Goal: Task Accomplishment & Management: Manage account settings

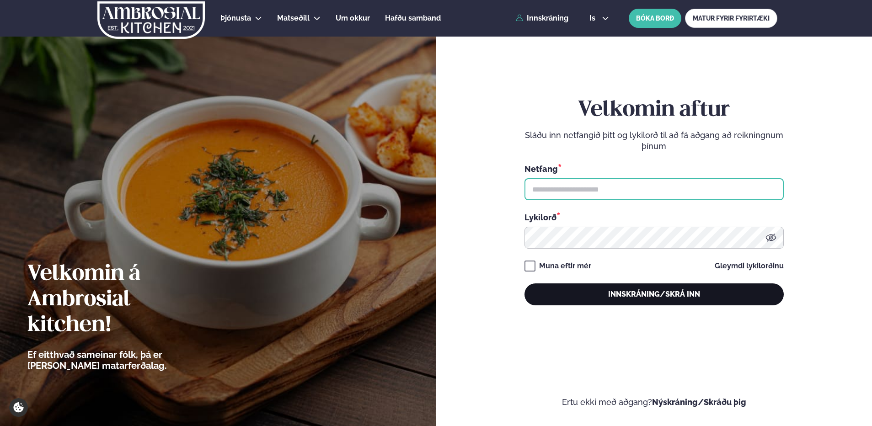
type input "**********"
click at [643, 293] on button "Innskráning/Skrá inn" at bounding box center [654, 295] width 259 height 22
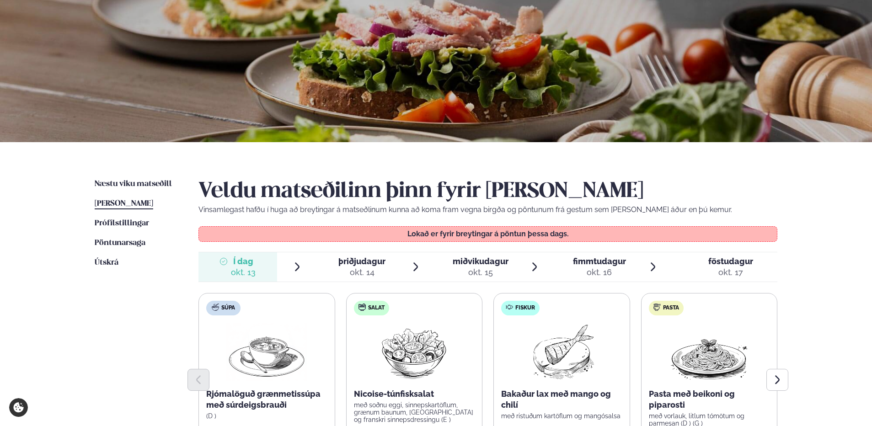
scroll to position [183, 0]
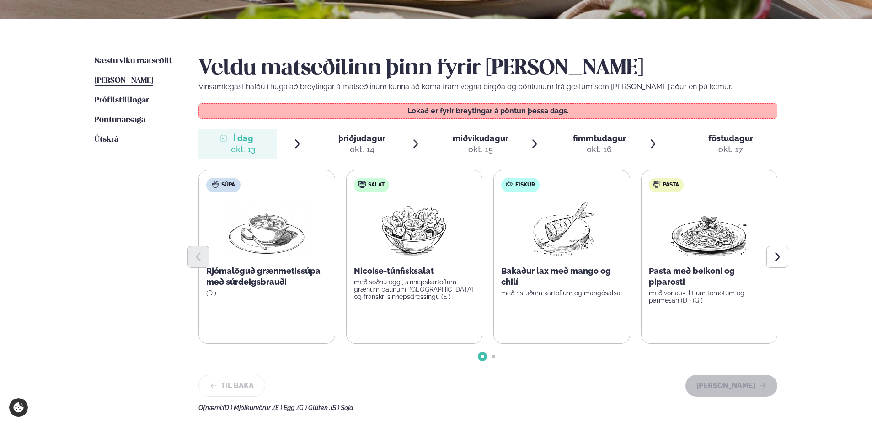
click at [363, 140] on span "þriðjudagur" at bounding box center [362, 139] width 47 height 10
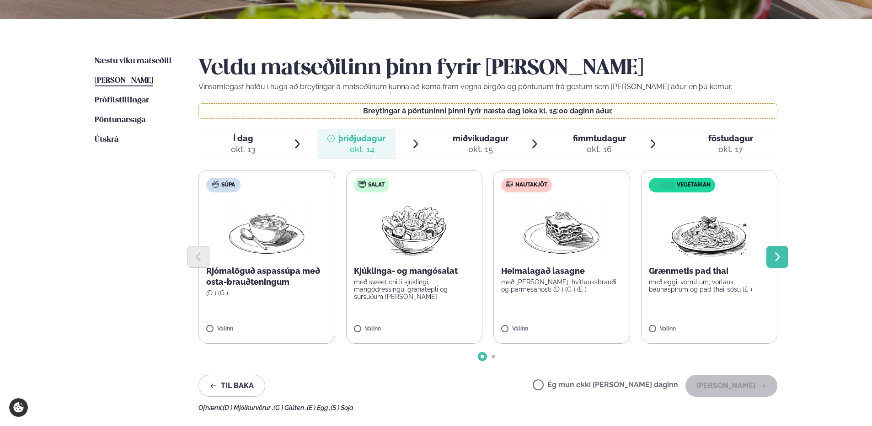
click at [778, 254] on icon "Next slide" at bounding box center [777, 257] width 11 height 11
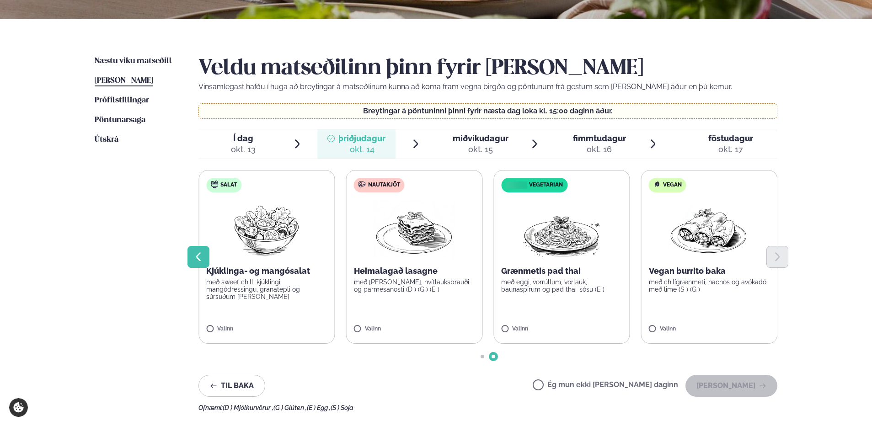
click at [188, 259] on button "Previous slide" at bounding box center [199, 257] width 22 height 22
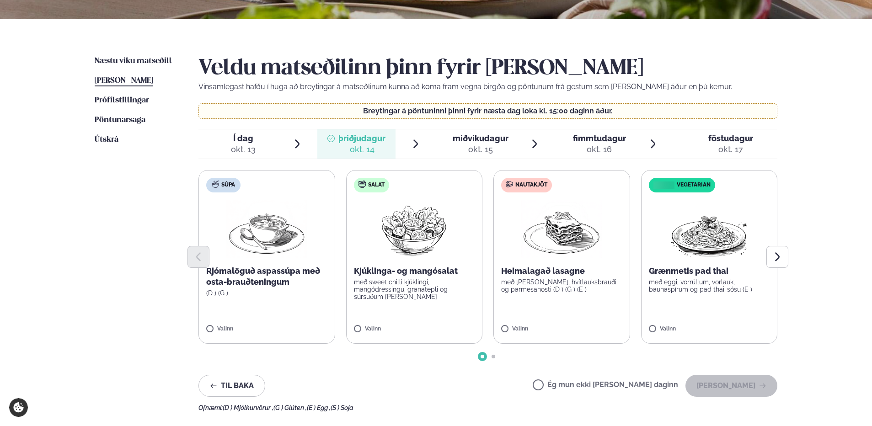
click at [480, 130] on span "miðvikudagur mið. [DATE]" at bounding box center [475, 143] width 79 height 29
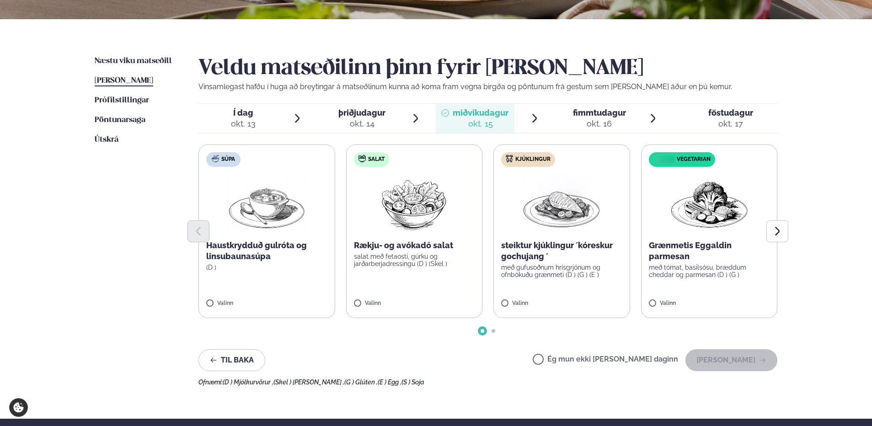
click at [617, 114] on span "fimmtudagur" at bounding box center [599, 113] width 53 height 10
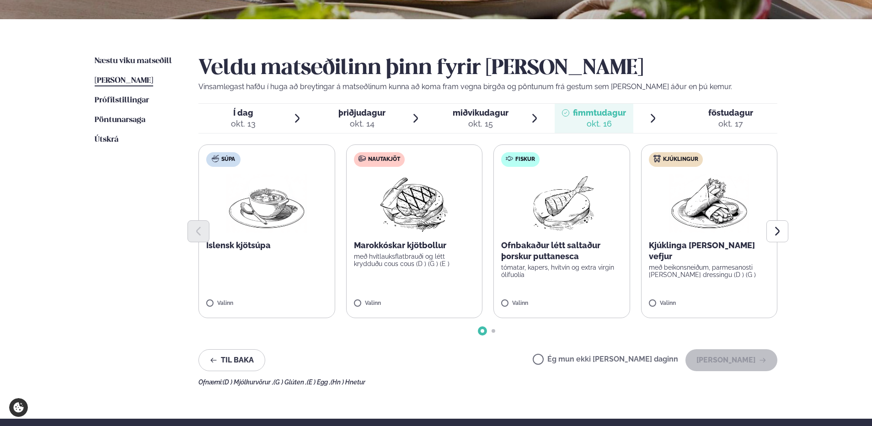
click at [739, 114] on span "föstudagur" at bounding box center [731, 113] width 45 height 10
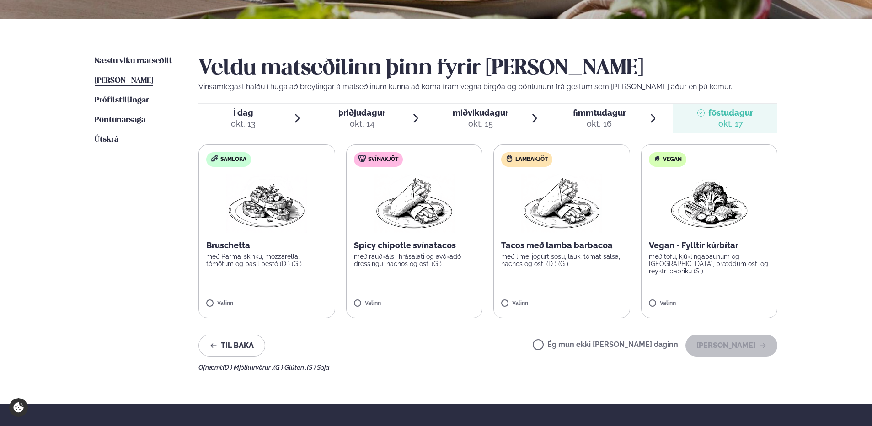
click at [353, 113] on span "þriðjudagur" at bounding box center [362, 113] width 47 height 10
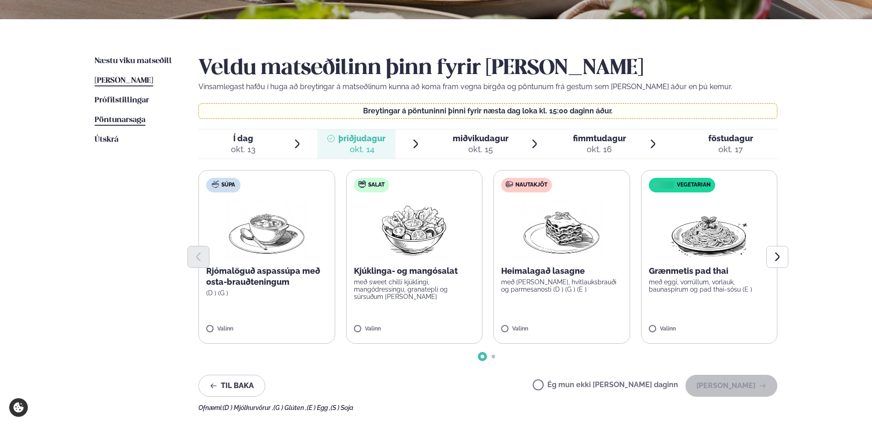
click at [134, 122] on span "Pöntunarsaga" at bounding box center [120, 120] width 51 height 8
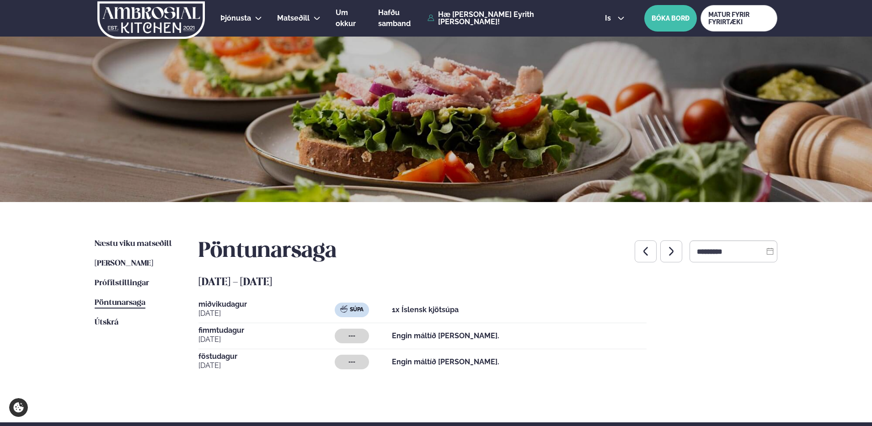
scroll to position [46, 0]
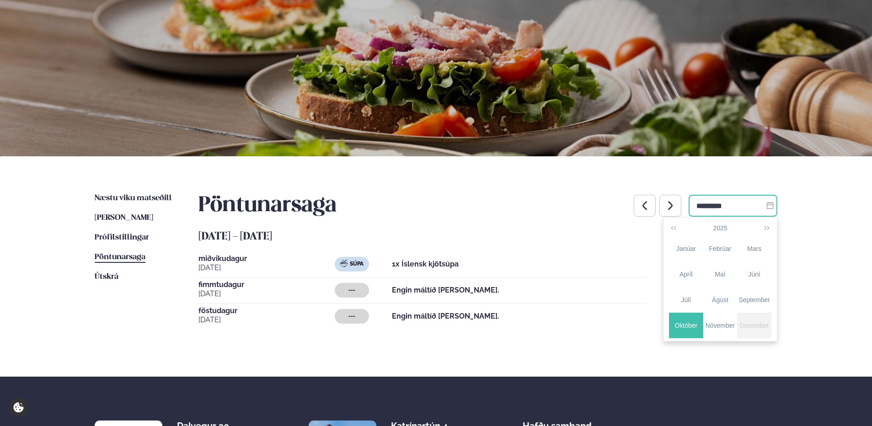
click at [702, 210] on input "*********" at bounding box center [733, 206] width 89 height 22
click at [755, 298] on div "September" at bounding box center [754, 301] width 34 height 10
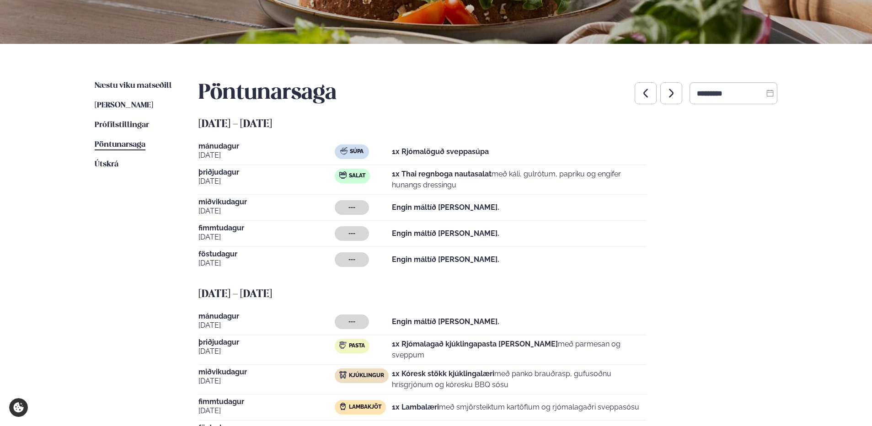
scroll to position [91, 0]
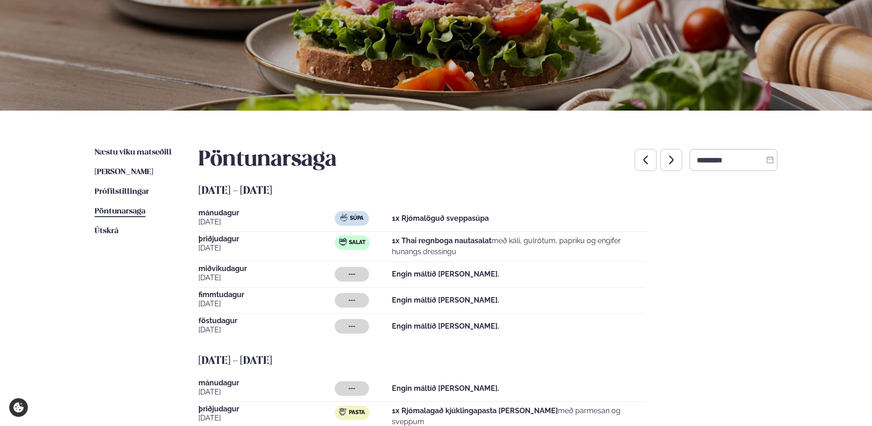
click at [643, 160] on button "button" at bounding box center [646, 160] width 22 height 22
type input "*********"
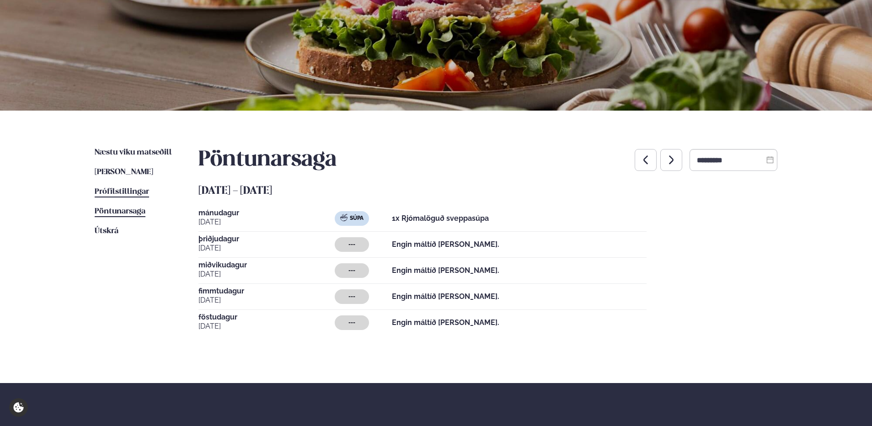
click at [123, 189] on span "Prófílstillingar" at bounding box center [122, 192] width 54 height 8
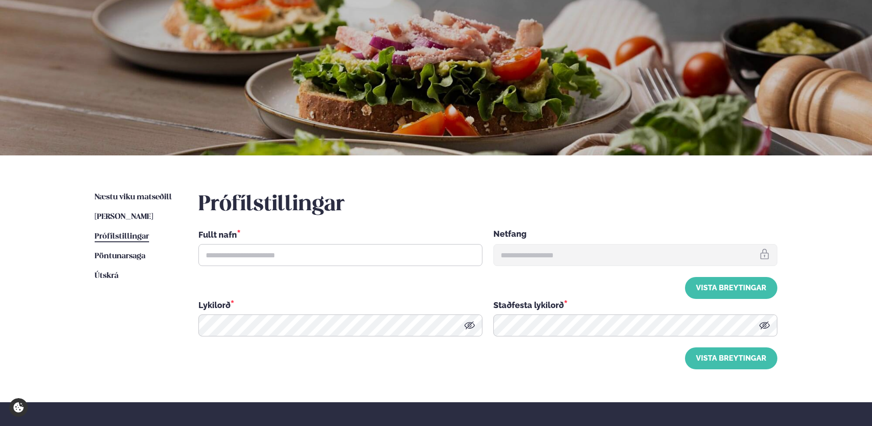
type input "**********"
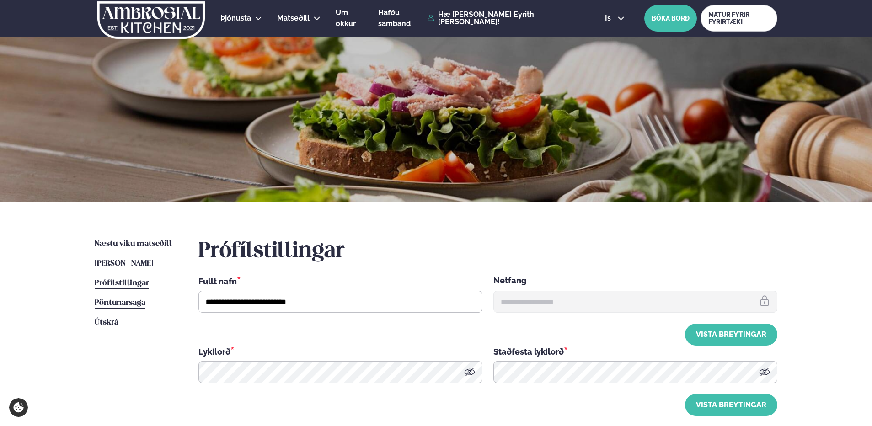
click at [135, 298] on link "Pöntunarsaga Saga" at bounding box center [120, 303] width 51 height 11
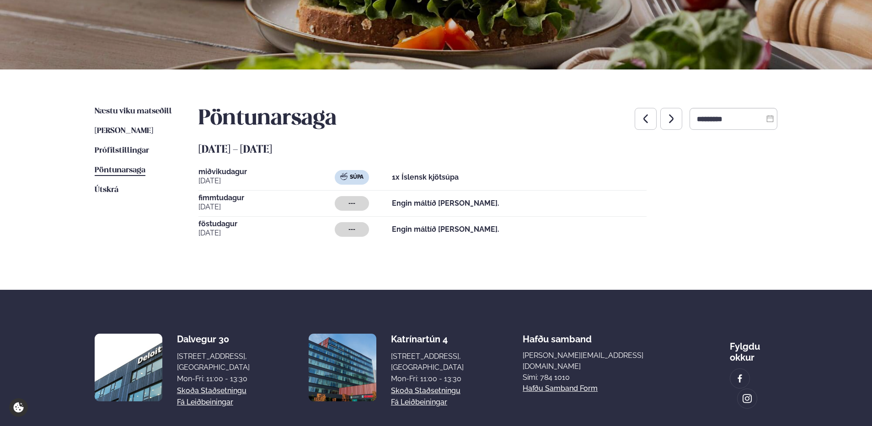
scroll to position [137, 0]
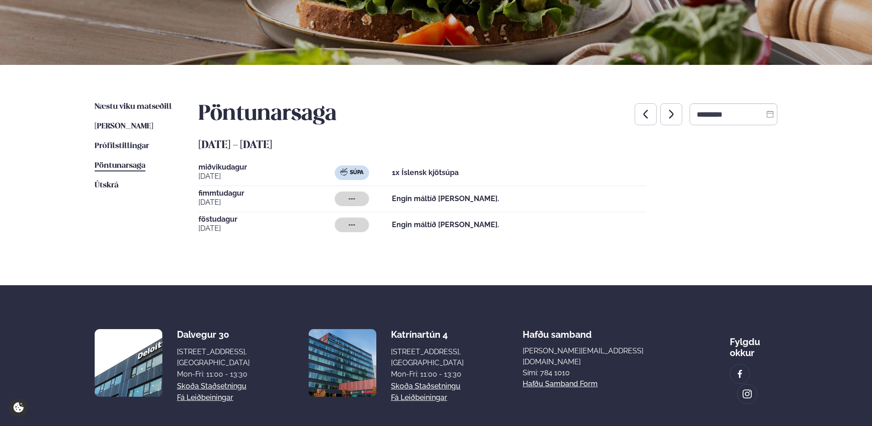
click at [644, 113] on icon "button" at bounding box center [646, 114] width 5 height 9
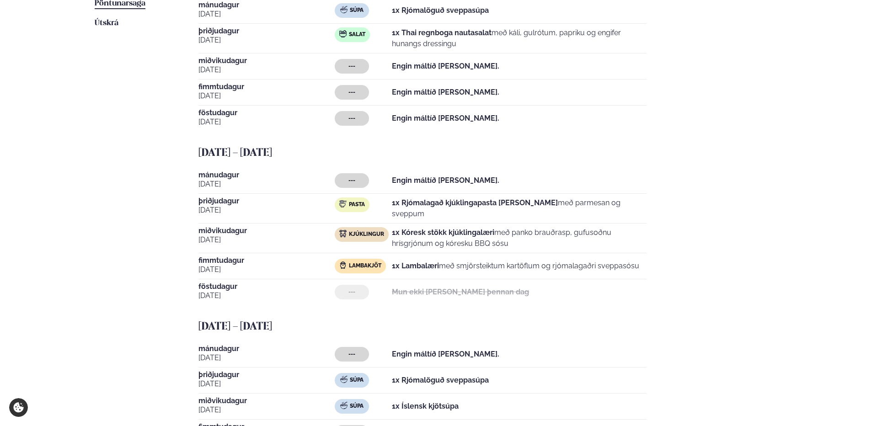
scroll to position [162, 0]
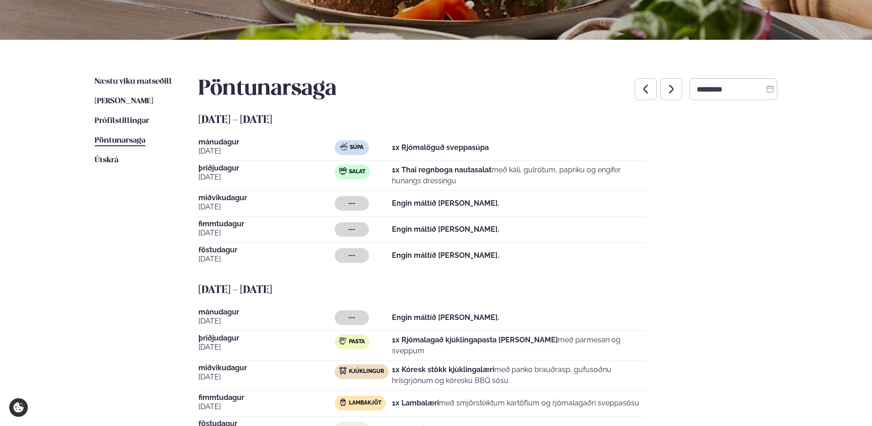
click at [640, 93] on icon "button" at bounding box center [645, 89] width 11 height 11
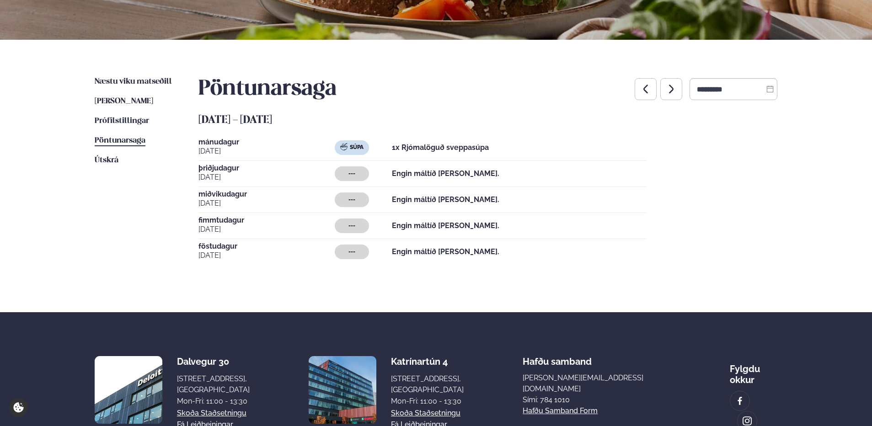
click at [666, 85] on icon "button" at bounding box center [671, 89] width 11 height 11
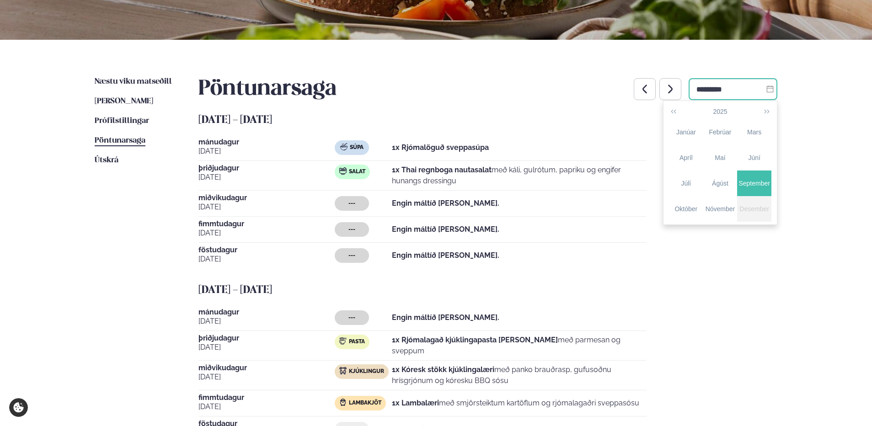
click at [775, 89] on input "*********" at bounding box center [733, 89] width 89 height 22
click at [721, 181] on div "Ágúst" at bounding box center [721, 184] width 34 height 10
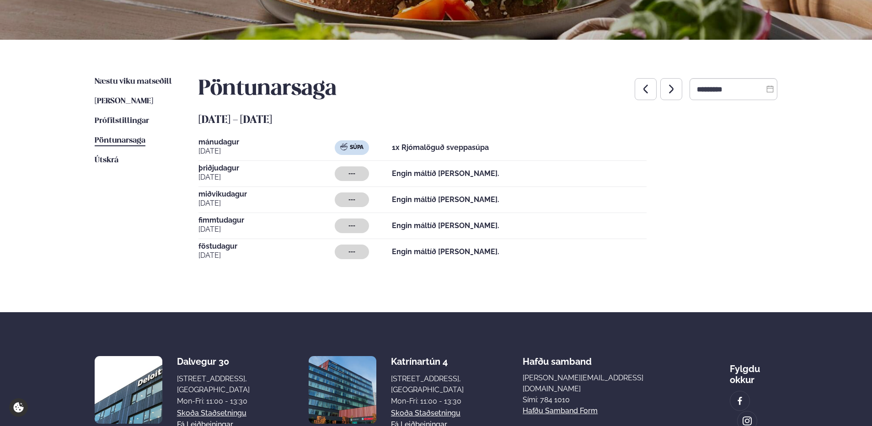
click at [721, 181] on div "[DATE] - [DATE] [PERSON_NAME][DATE] Súpa 1x Rjómalöguð sveppasúpa [DATE] --- En…" at bounding box center [488, 189] width 579 height 152
click at [669, 86] on icon "button" at bounding box center [671, 89] width 5 height 9
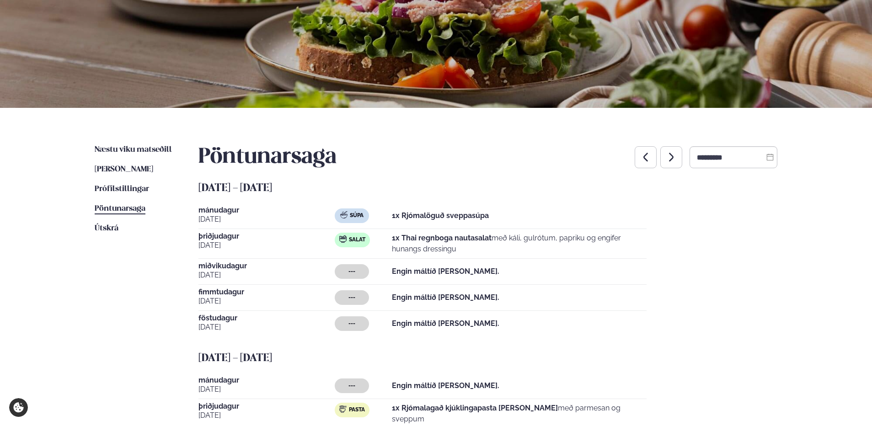
scroll to position [91, 0]
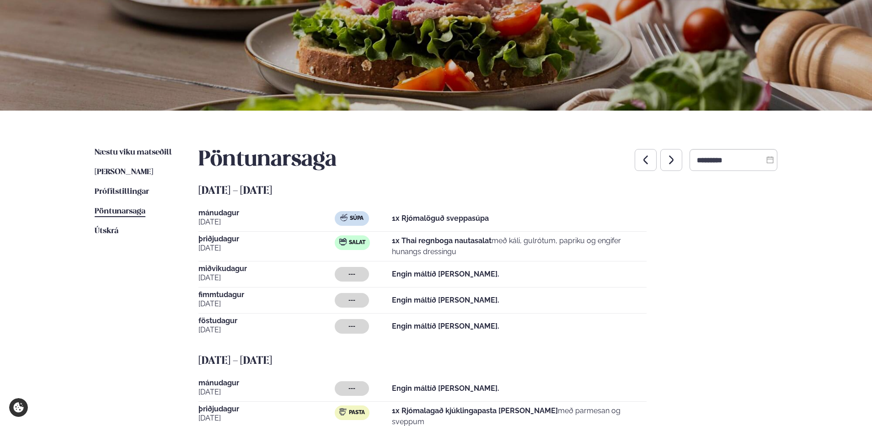
click at [640, 162] on icon "button" at bounding box center [645, 160] width 11 height 11
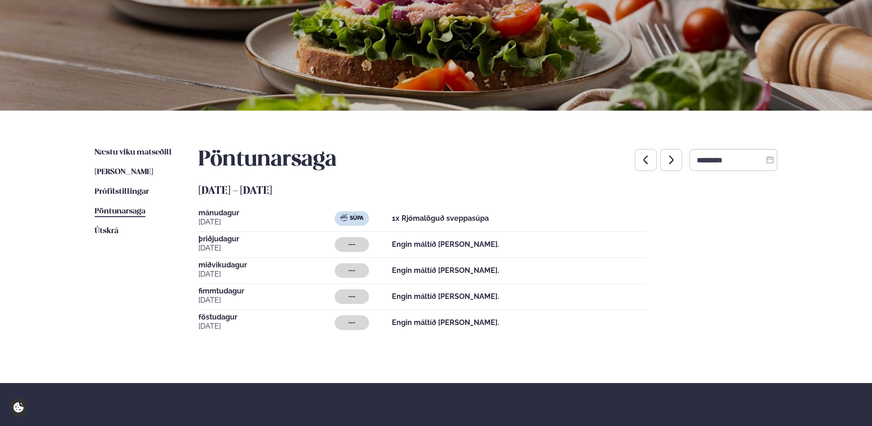
click at [666, 162] on icon "button" at bounding box center [671, 160] width 11 height 11
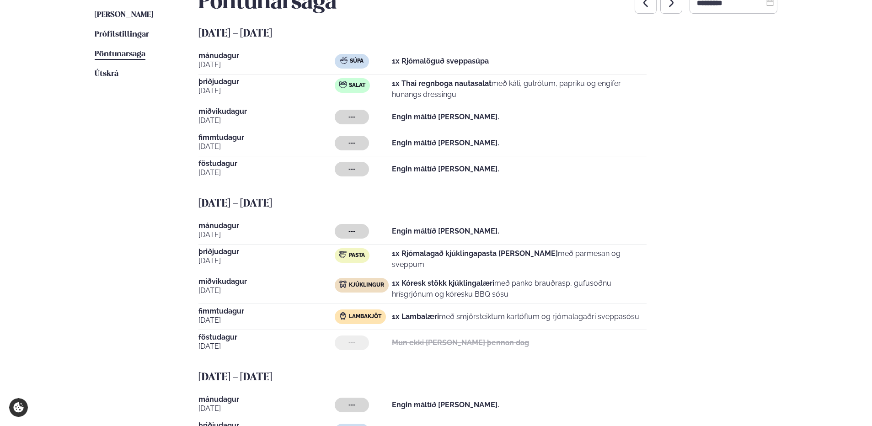
scroll to position [183, 0]
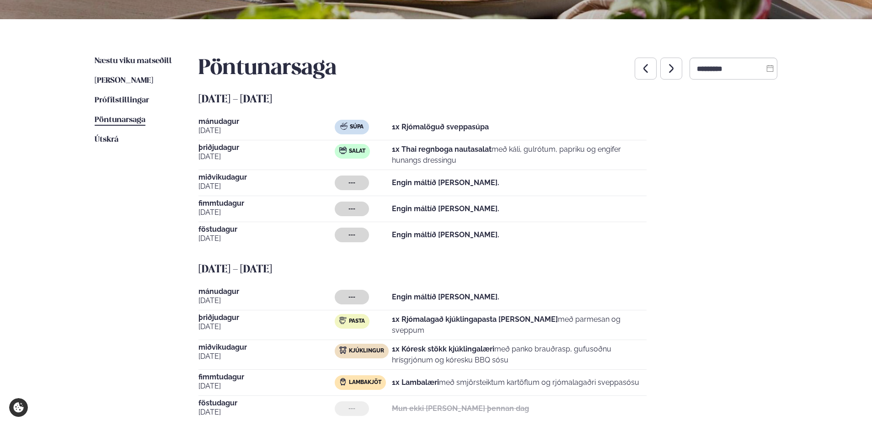
click at [666, 63] on icon "button" at bounding box center [671, 68] width 11 height 11
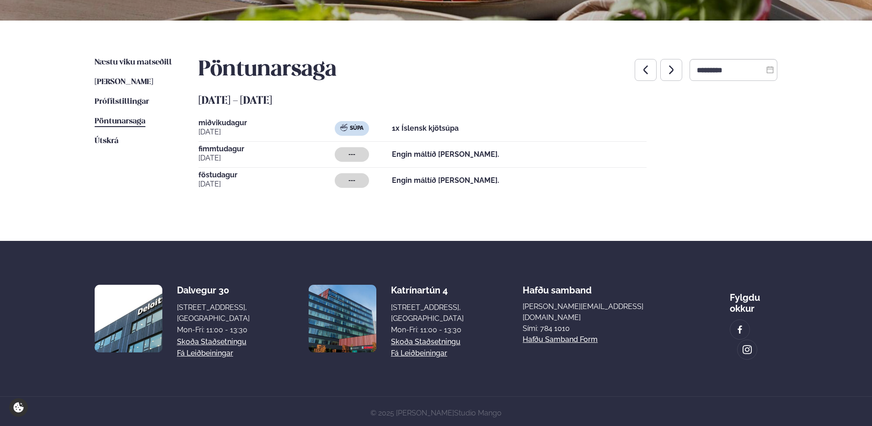
click at [640, 66] on icon "button" at bounding box center [645, 70] width 11 height 11
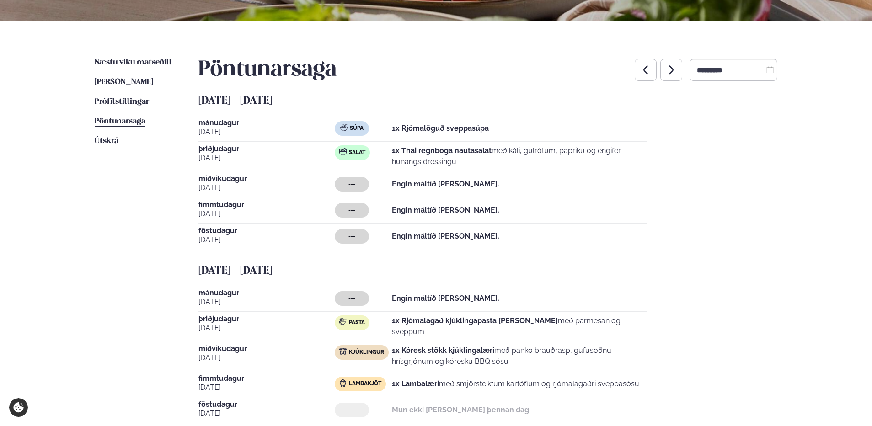
click at [644, 67] on icon "button" at bounding box center [646, 69] width 5 height 9
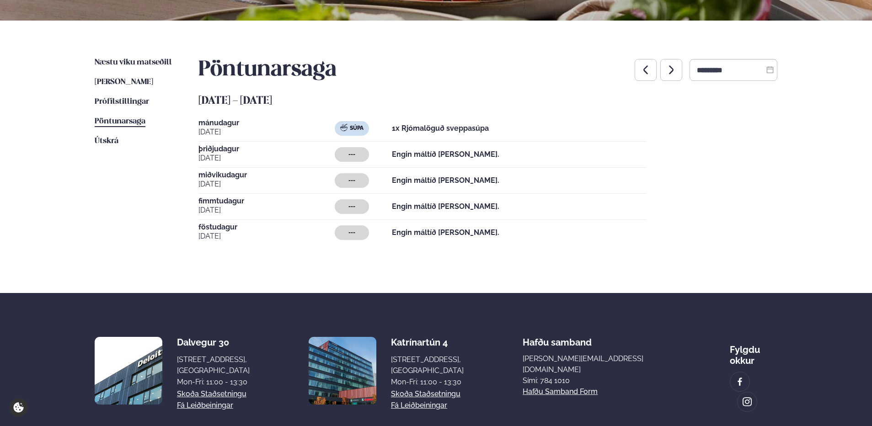
click at [644, 67] on icon "button" at bounding box center [646, 69] width 5 height 9
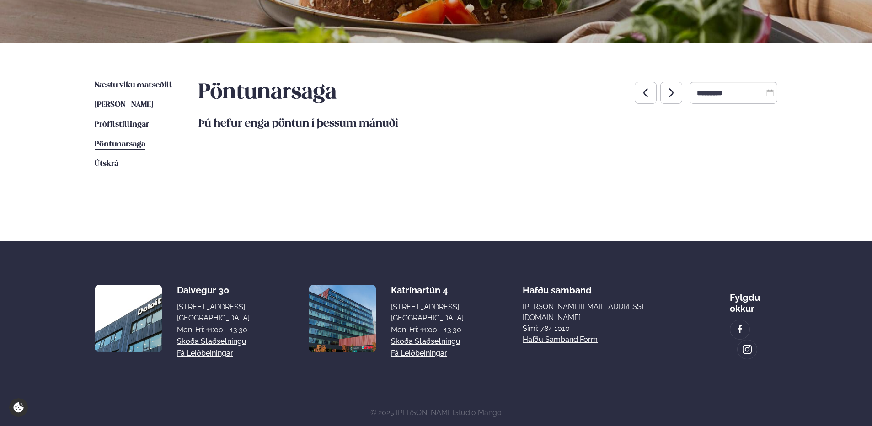
click at [644, 95] on icon "button" at bounding box center [646, 92] width 5 height 9
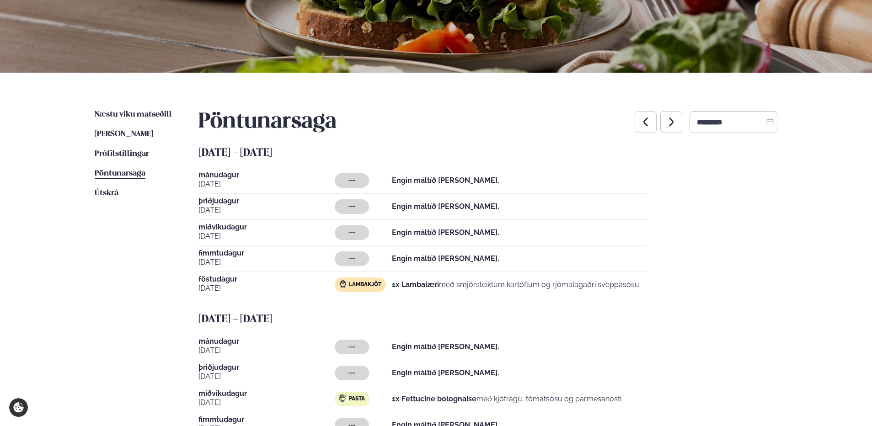
scroll to position [126, 0]
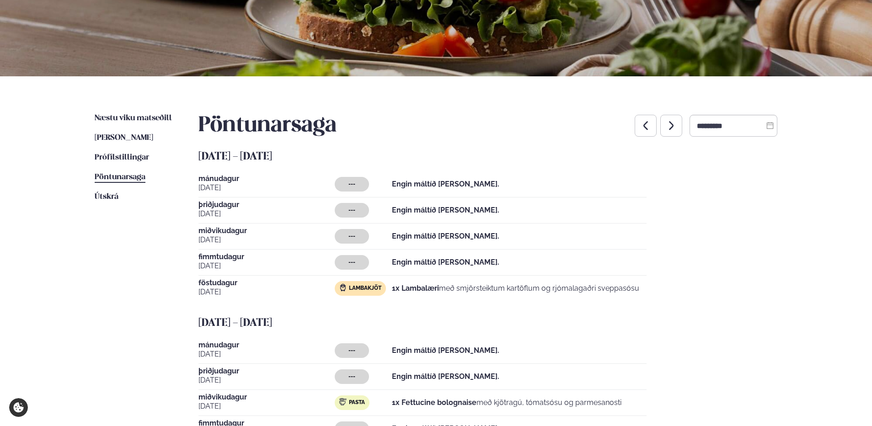
click at [669, 126] on button "button" at bounding box center [672, 126] width 22 height 22
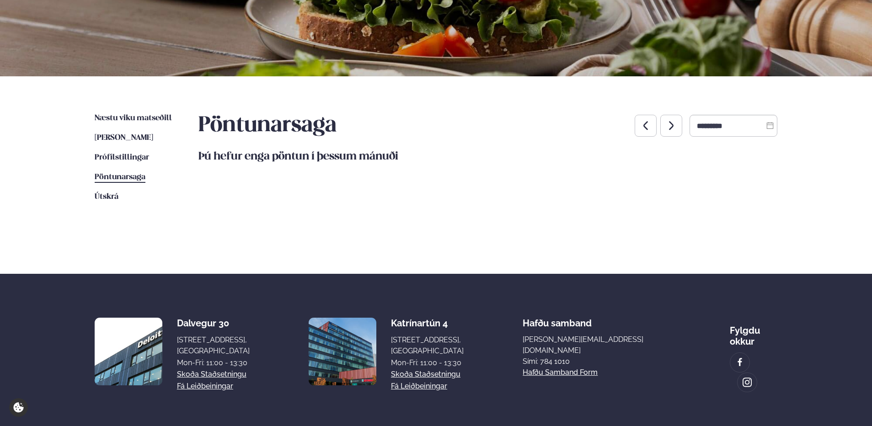
click at [669, 126] on button "button" at bounding box center [672, 126] width 22 height 22
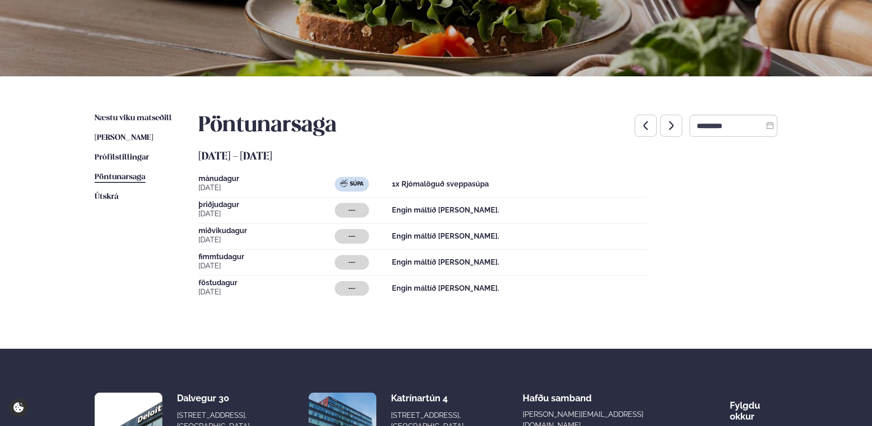
click at [669, 126] on button "button" at bounding box center [672, 126] width 22 height 22
type input "*********"
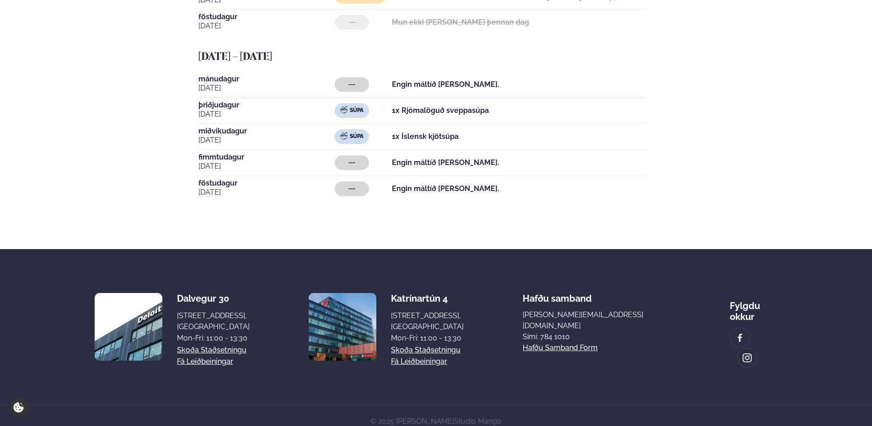
scroll to position [574, 0]
